Goal: Complete application form

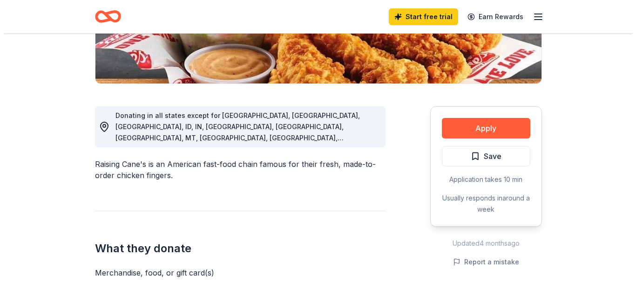
scroll to position [233, 0]
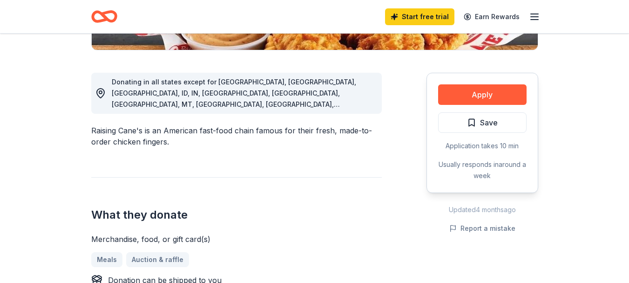
click at [467, 154] on div "Apply Save Application takes 10 min Usually responds in around a week" at bounding box center [482, 133] width 112 height 120
click at [458, 105] on button "Apply" at bounding box center [482, 94] width 88 height 20
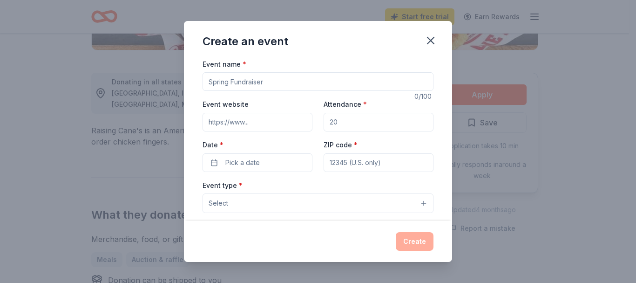
click at [217, 91] on input "Event name *" at bounding box center [317, 81] width 231 height 19
click at [244, 91] on input "Beacon of Hope Dinner & Charity Auction" at bounding box center [317, 81] width 231 height 19
type input "Beacon of Hope for Hospice; [PERSON_NAME] & Charity Auction"
click at [220, 131] on input "Event website" at bounding box center [257, 122] width 110 height 19
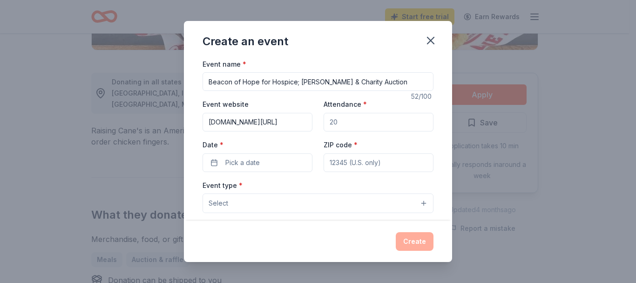
drag, startPoint x: 296, startPoint y: 147, endPoint x: 358, endPoint y: 151, distance: 61.6
click at [358, 151] on div "Event website [DOMAIN_NAME][URL] Attendance * Date * Pick a date ZIP code *" at bounding box center [317, 134] width 231 height 73
type input "[DOMAIN_NAME][URL]"
drag, startPoint x: 369, startPoint y: 148, endPoint x: 291, endPoint y: 148, distance: 78.2
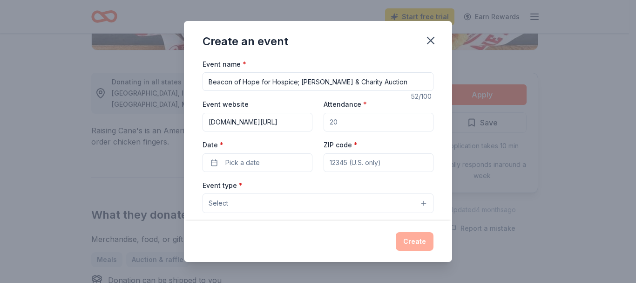
click at [291, 148] on div "Event website [DOMAIN_NAME][URL] Attendance * Date * Pick a date ZIP code *" at bounding box center [317, 134] width 231 height 73
type input "200"
click at [243, 168] on span "Pick a date" at bounding box center [242, 162] width 34 height 11
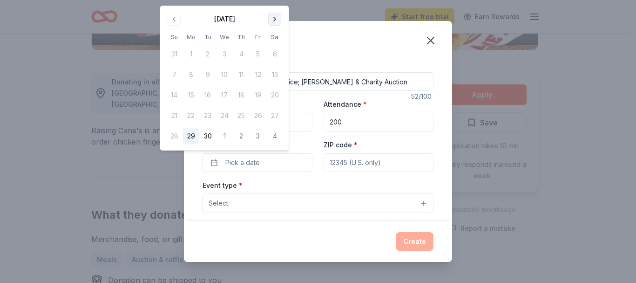
click at [281, 26] on button "Go to next month" at bounding box center [274, 19] width 13 height 13
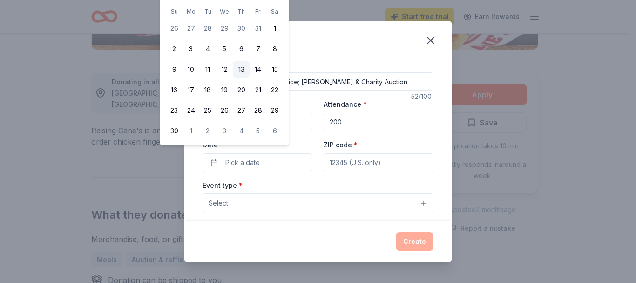
click at [249, 78] on button "13" at bounding box center [241, 69] width 17 height 17
click at [403, 172] on input "ZIP code *" at bounding box center [378, 162] width 110 height 19
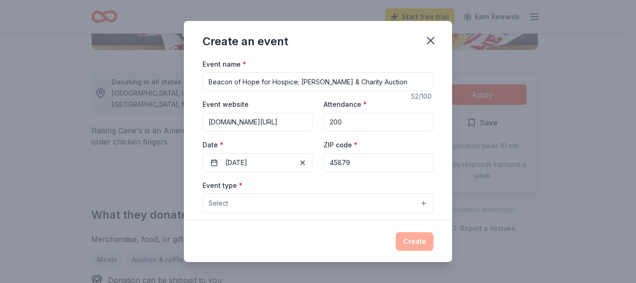
type input "45879"
click at [452, 185] on div "Event name * Beacon of Hope for Hospice; Dinner & Charity Auction 52 /100 Event…" at bounding box center [318, 139] width 268 height 163
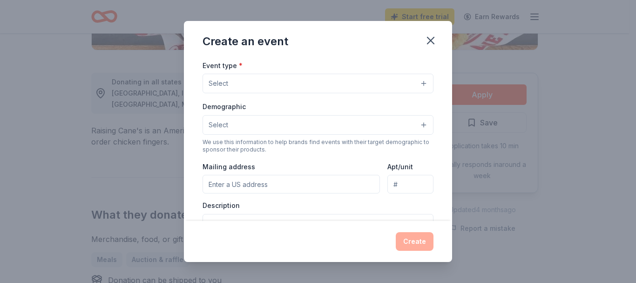
scroll to position [126, 0]
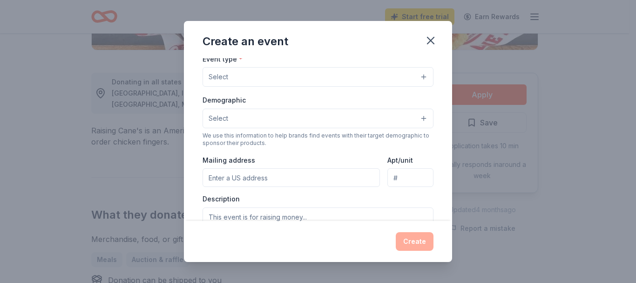
click at [425, 87] on button "Select" at bounding box center [317, 77] width 231 height 20
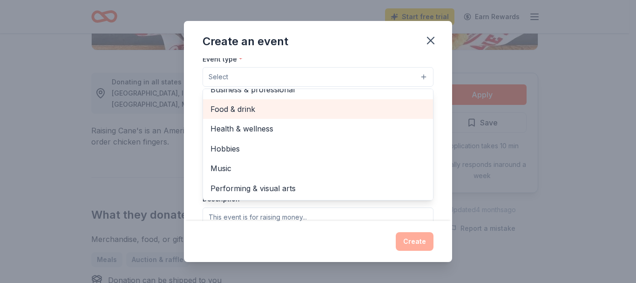
scroll to position [0, 0]
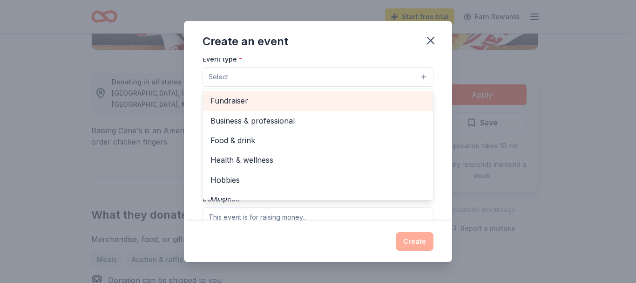
click at [274, 107] on span "Fundraiser" at bounding box center [317, 100] width 215 height 12
click at [285, 108] on span "Business & professional" at bounding box center [317, 101] width 215 height 12
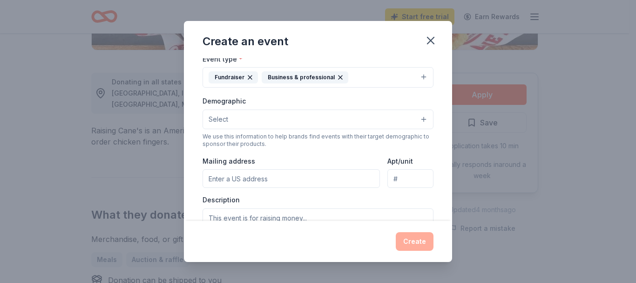
click at [339, 81] on icon "button" at bounding box center [340, 77] width 7 height 7
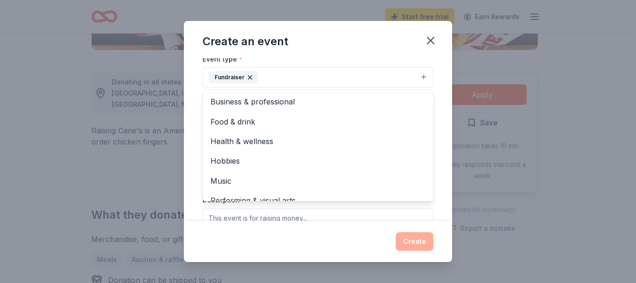
click at [313, 88] on button "Fundraiser" at bounding box center [317, 77] width 231 height 20
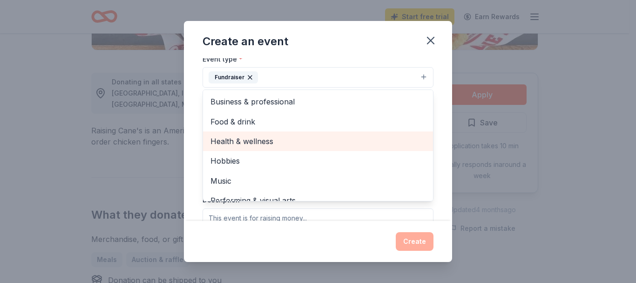
click at [259, 147] on span "Health & wellness" at bounding box center [317, 141] width 215 height 12
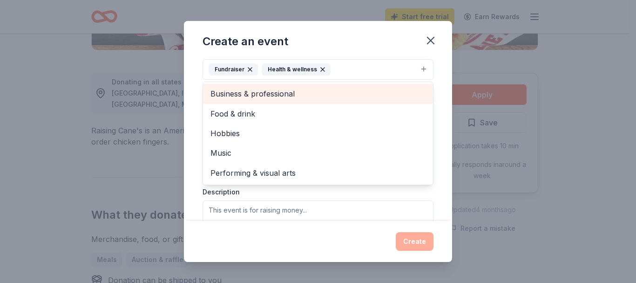
click at [269, 100] on span "Business & professional" at bounding box center [317, 94] width 215 height 12
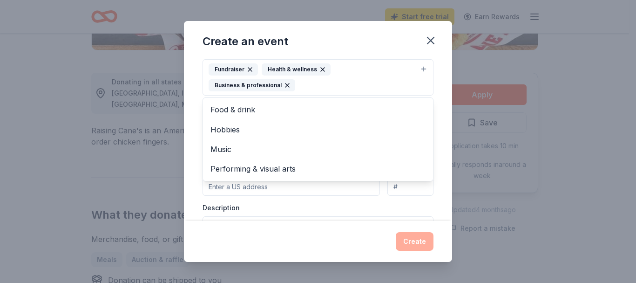
click at [452, 186] on div "Event name * Beacon of Hope for Hospice; Dinner & Charity Auction 52 /100 Event…" at bounding box center [318, 139] width 268 height 163
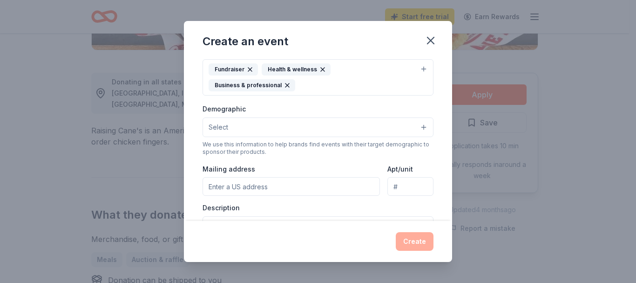
click at [251, 137] on button "Select" at bounding box center [317, 127] width 231 height 20
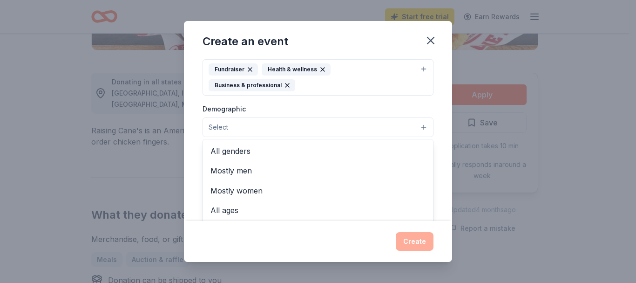
click at [433, 137] on button "Select" at bounding box center [317, 127] width 231 height 20
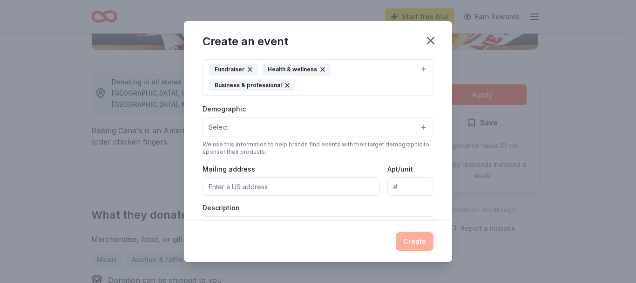
click at [433, 137] on button "Select" at bounding box center [317, 127] width 231 height 20
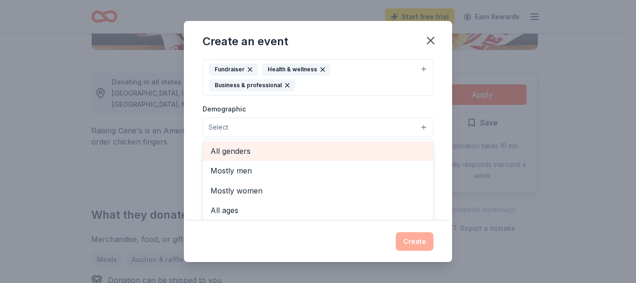
click at [289, 157] on span "All genders" at bounding box center [317, 151] width 215 height 12
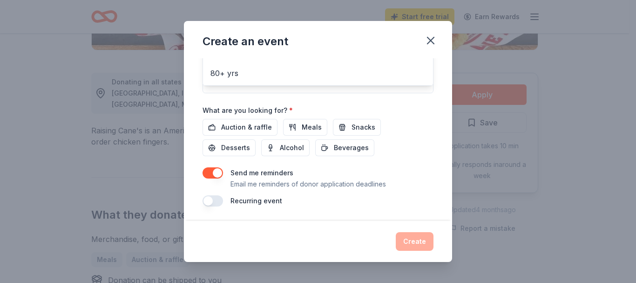
scroll to position [323, 0]
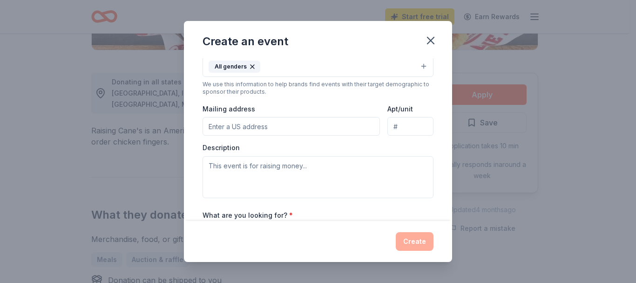
scroll to position [211, 0]
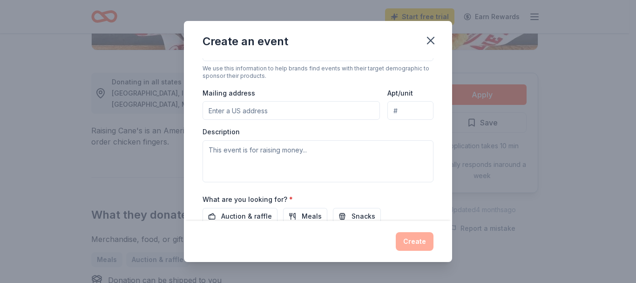
click at [338, 120] on input "Mailing address" at bounding box center [290, 110] width 177 height 19
type input "[STREET_ADDRESS][PERSON_NAME]"
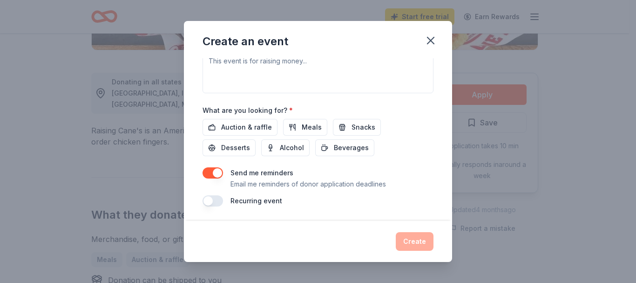
scroll to position [350, 0]
click at [241, 133] on span "Auction & raffle" at bounding box center [246, 126] width 51 height 11
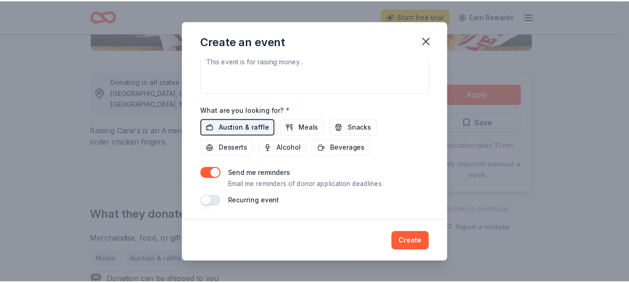
scroll to position [325, 0]
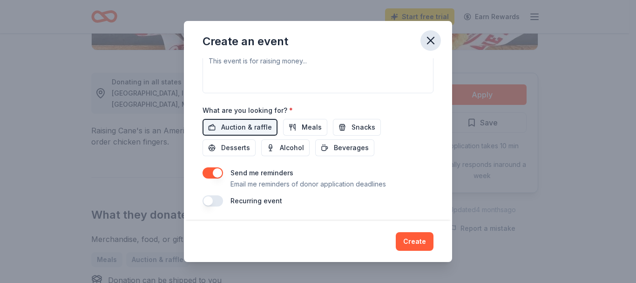
click at [437, 47] on icon "button" at bounding box center [430, 40] width 13 height 13
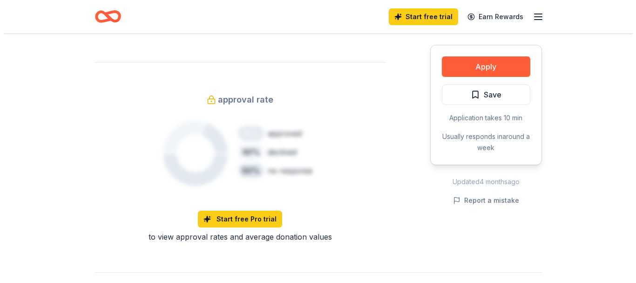
scroll to position [745, 0]
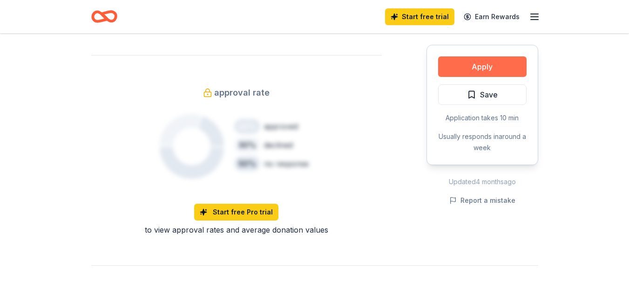
click at [455, 77] on button "Apply" at bounding box center [482, 66] width 88 height 20
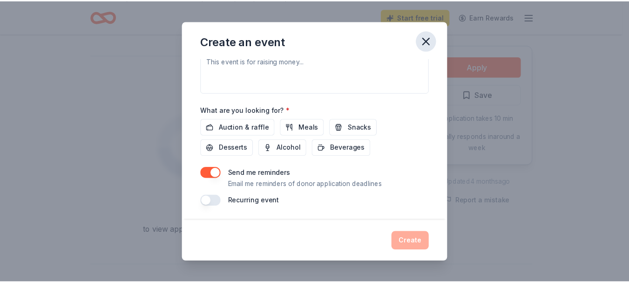
scroll to position [416, 0]
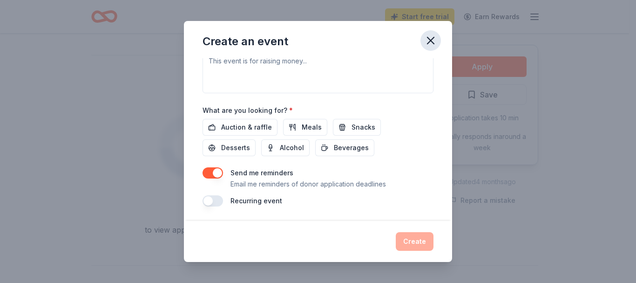
click at [434, 44] on icon "button" at bounding box center [430, 40] width 7 height 7
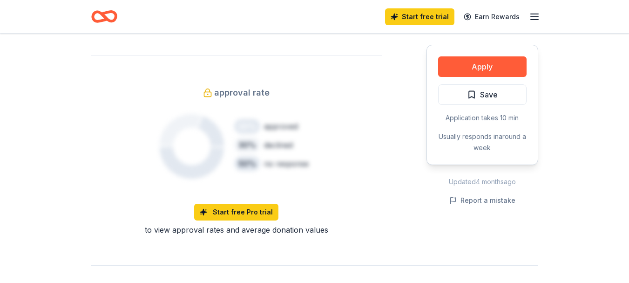
scroll to position [233, 0]
